Goal: Information Seeking & Learning: Learn about a topic

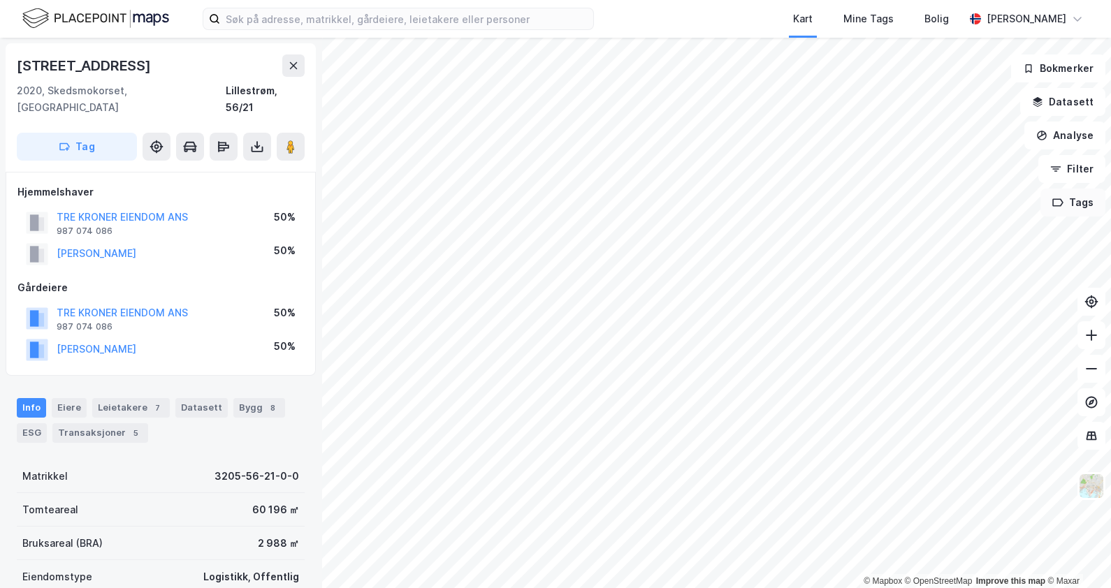
click at [1082, 209] on button "Tags" at bounding box center [1072, 203] width 65 height 28
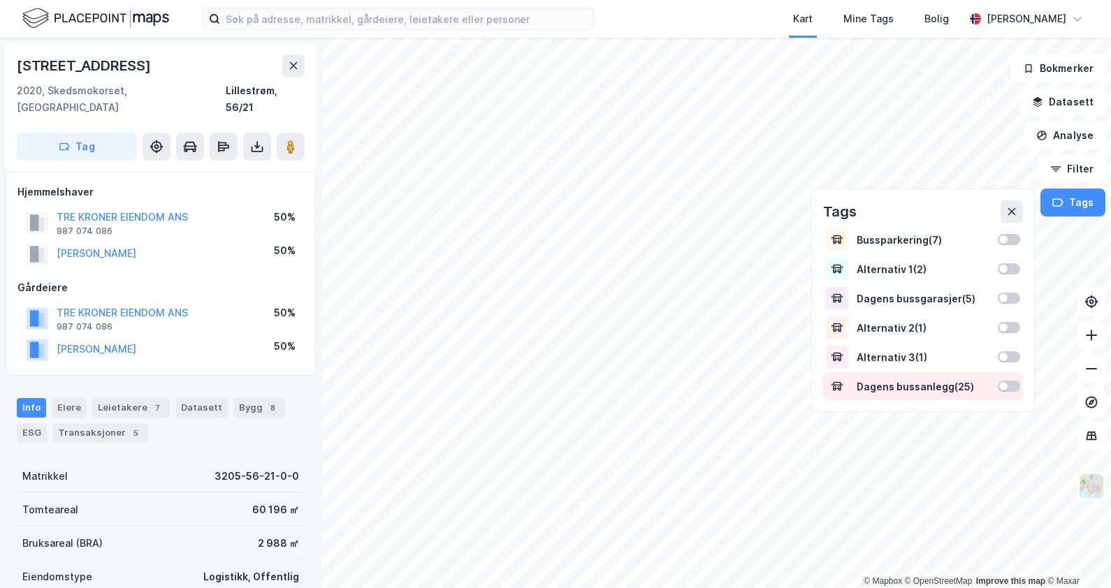
click at [1009, 384] on div at bounding box center [1008, 386] width 22 height 11
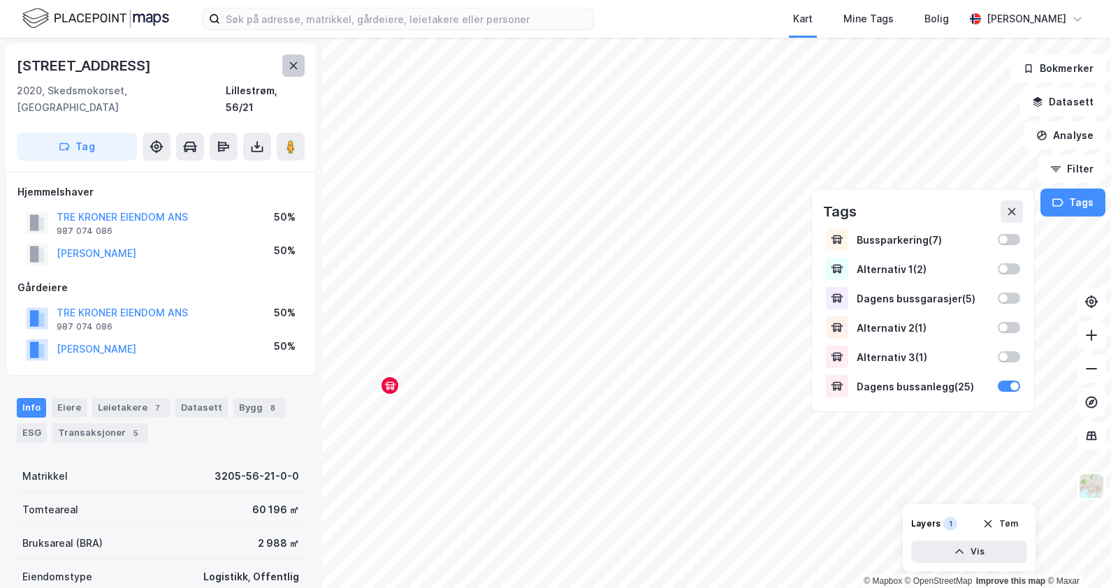
click at [297, 66] on icon at bounding box center [293, 65] width 11 height 11
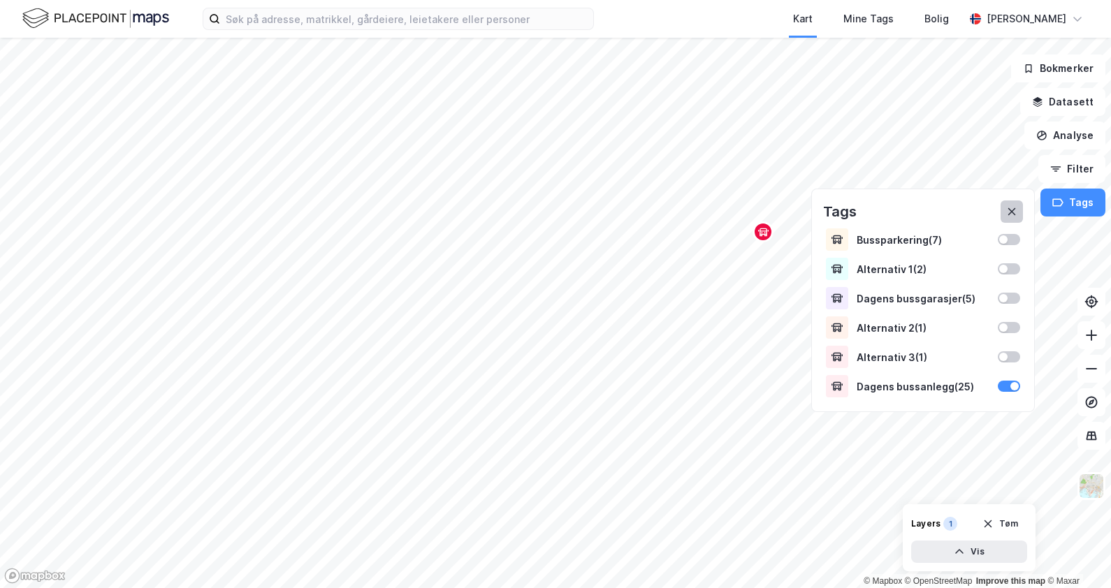
click at [1013, 213] on icon at bounding box center [1011, 211] width 11 height 11
